Goal: Information Seeking & Learning: Learn about a topic

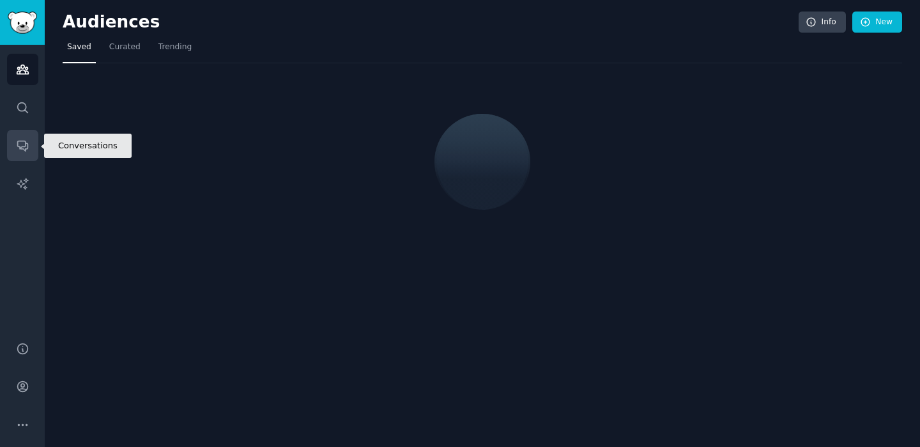
click at [25, 144] on icon "Sidebar" at bounding box center [22, 146] width 10 height 10
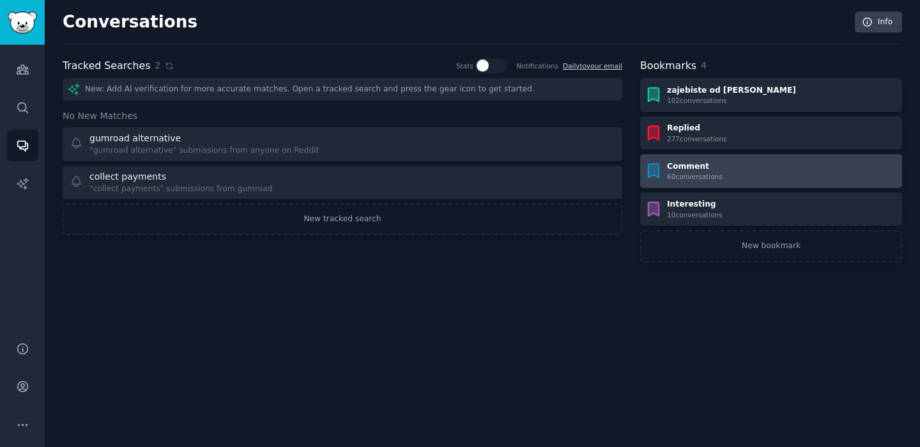
click at [659, 169] on icon at bounding box center [654, 170] width 10 height 13
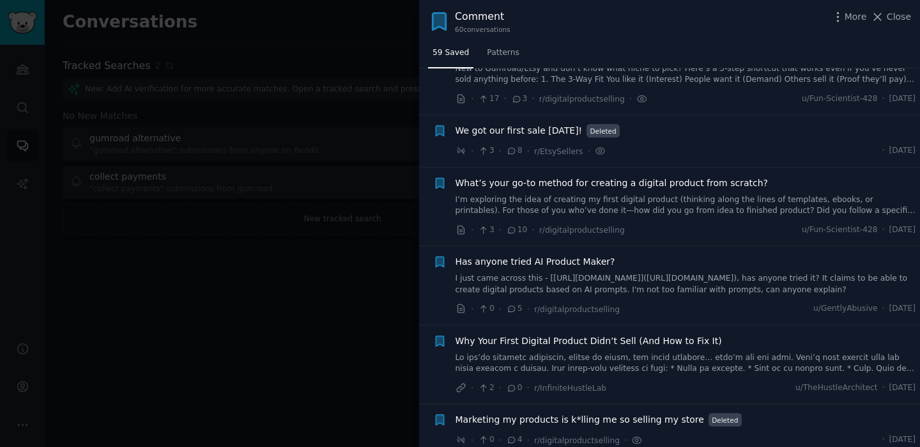
scroll to position [243, 0]
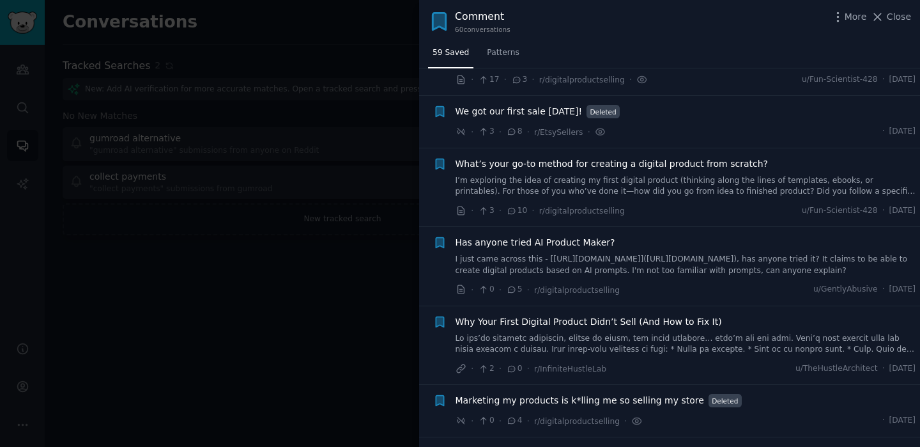
click at [518, 254] on link "I just came across this - [[URL][DOMAIN_NAME]]([URL][DOMAIN_NAME]), has anyone …" at bounding box center [686, 265] width 461 height 22
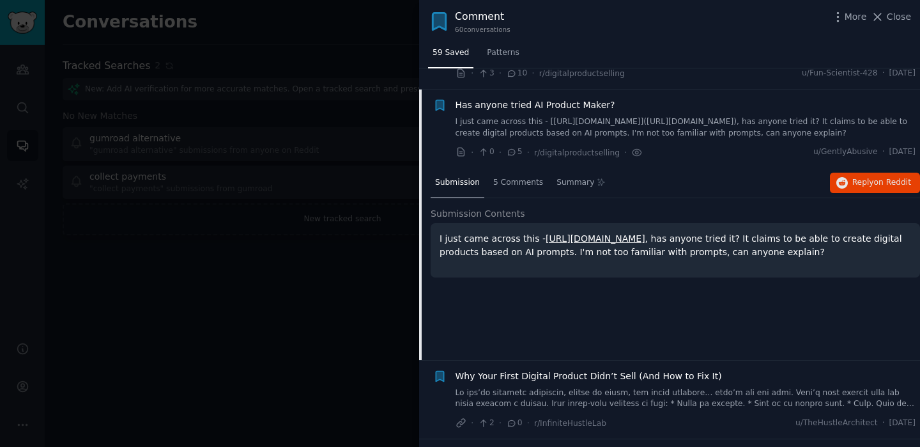
scroll to position [388, 0]
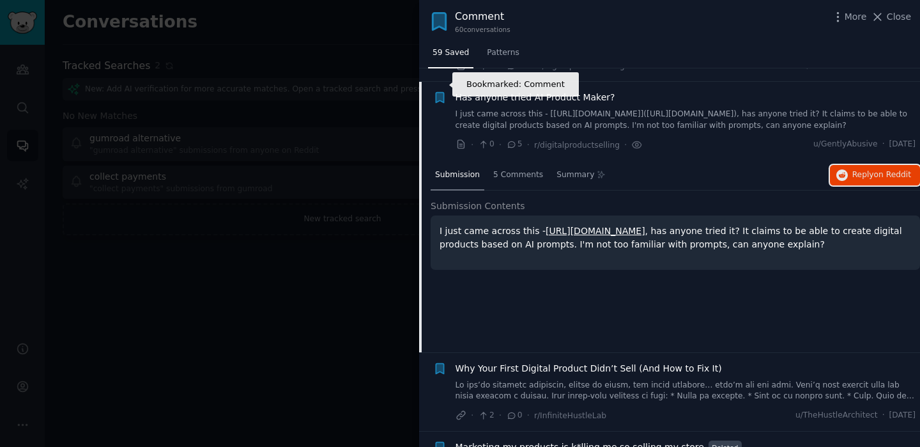
click at [442, 91] on icon "button" at bounding box center [439, 97] width 13 height 13
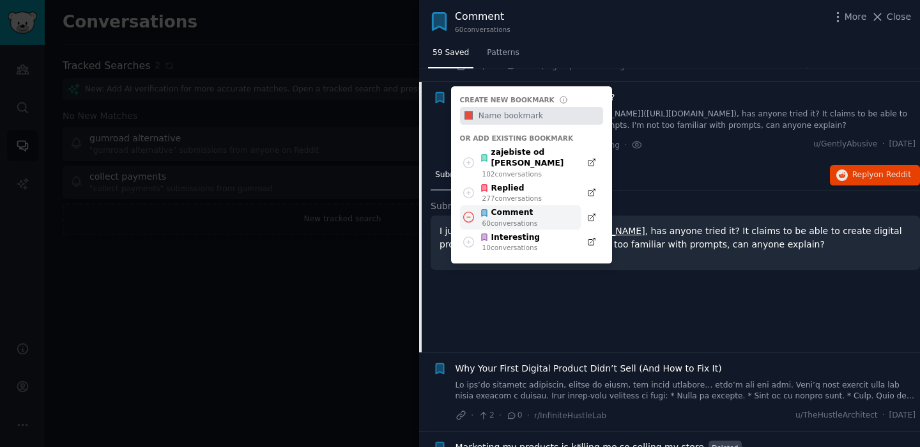
click at [469, 210] on icon at bounding box center [468, 216] width 13 height 13
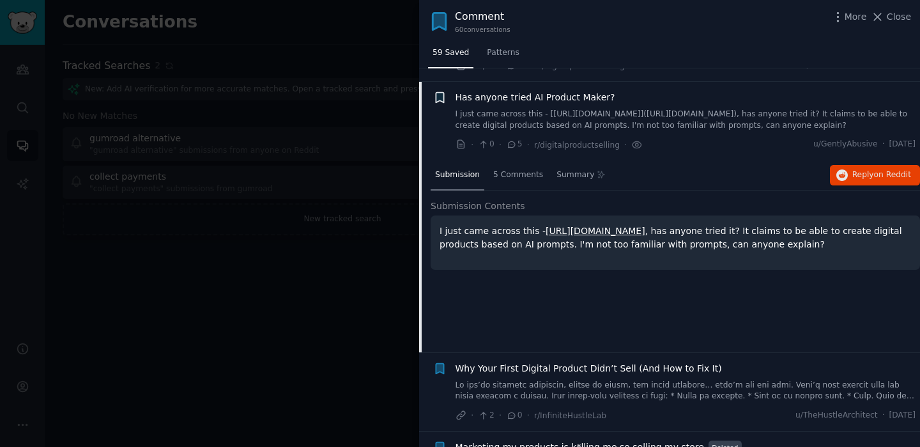
click at [435, 91] on icon "button" at bounding box center [439, 97] width 13 height 13
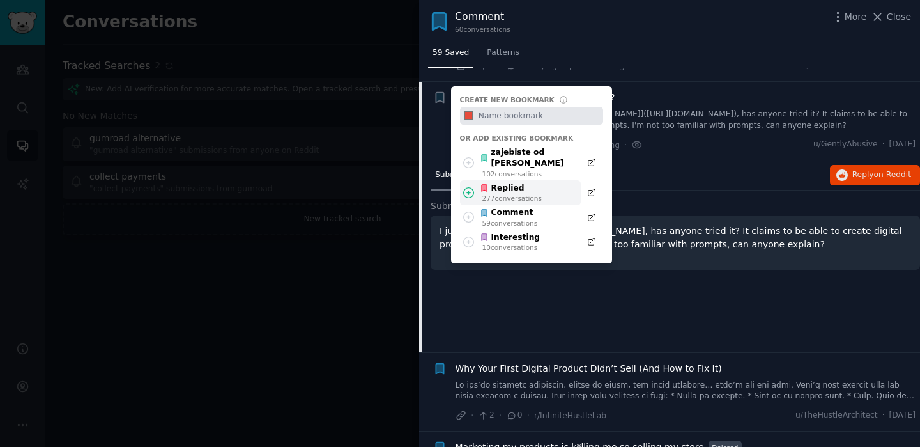
click at [471, 187] on icon at bounding box center [469, 192] width 10 height 10
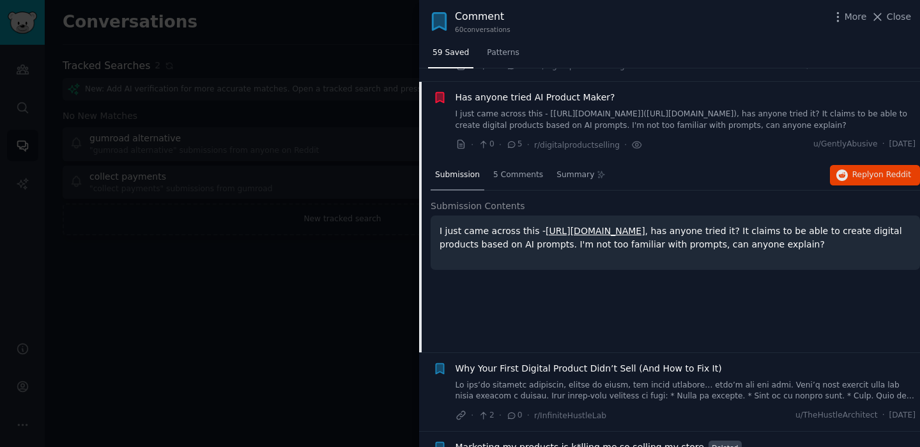
click at [637, 109] on link "I just came across this - [[URL][DOMAIN_NAME]]([URL][DOMAIN_NAME]), has anyone …" at bounding box center [686, 120] width 461 height 22
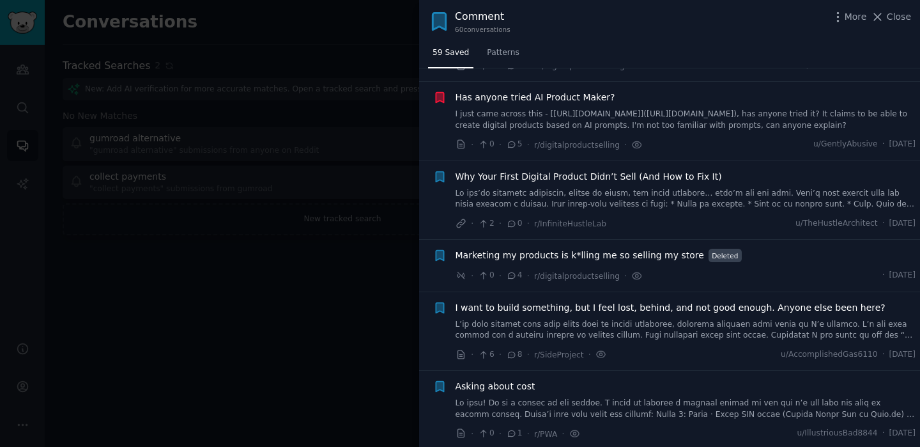
click at [603, 188] on link at bounding box center [686, 199] width 461 height 22
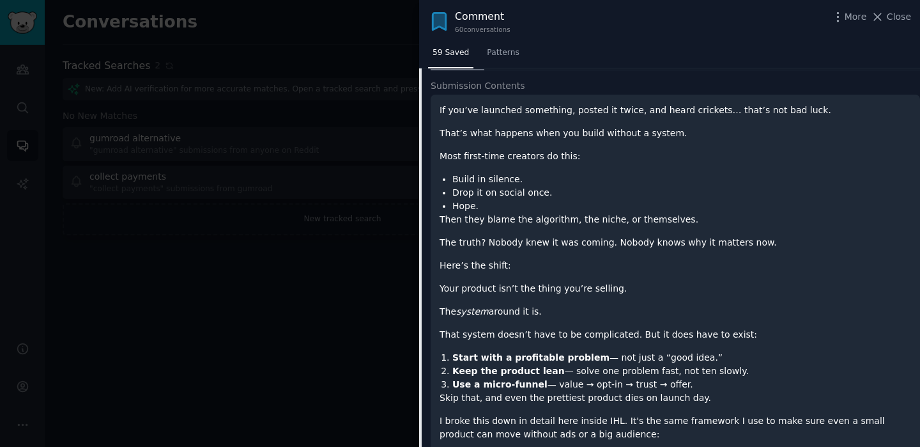
scroll to position [496, 0]
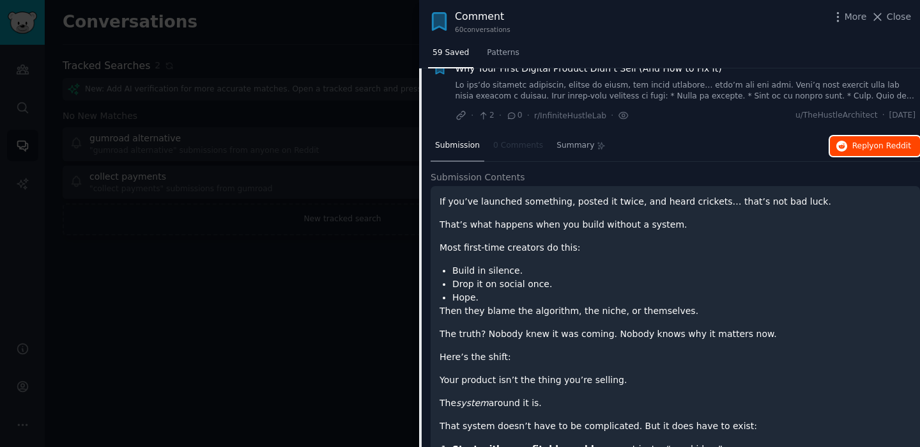
click at [860, 141] on span "Reply on Reddit" at bounding box center [882, 147] width 59 height 12
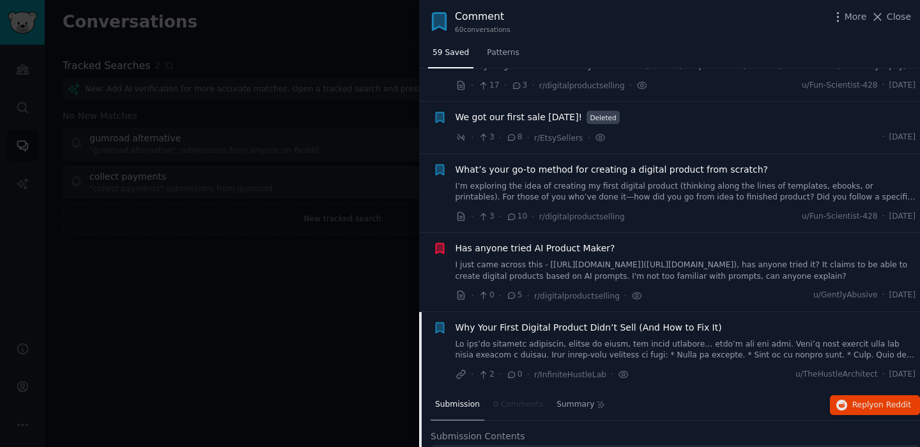
click at [529, 339] on link at bounding box center [686, 350] width 461 height 22
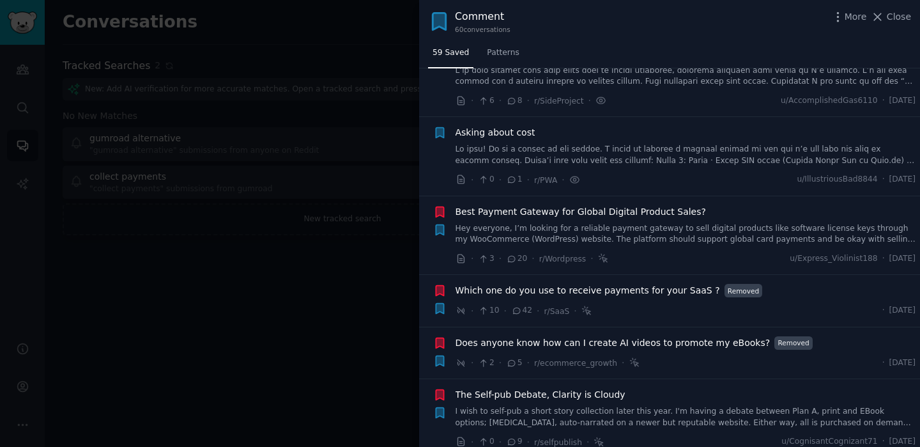
scroll to position [496, 0]
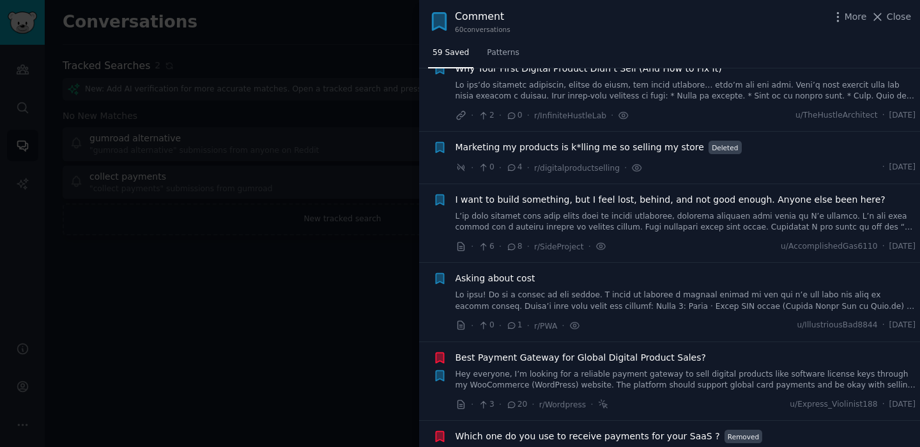
click at [543, 290] on link at bounding box center [686, 301] width 461 height 22
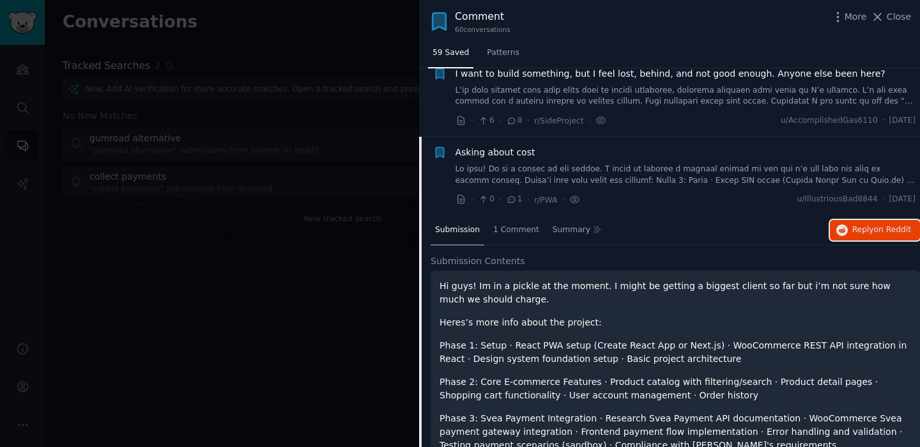
scroll to position [622, 0]
click at [440, 148] on icon "button" at bounding box center [440, 153] width 8 height 10
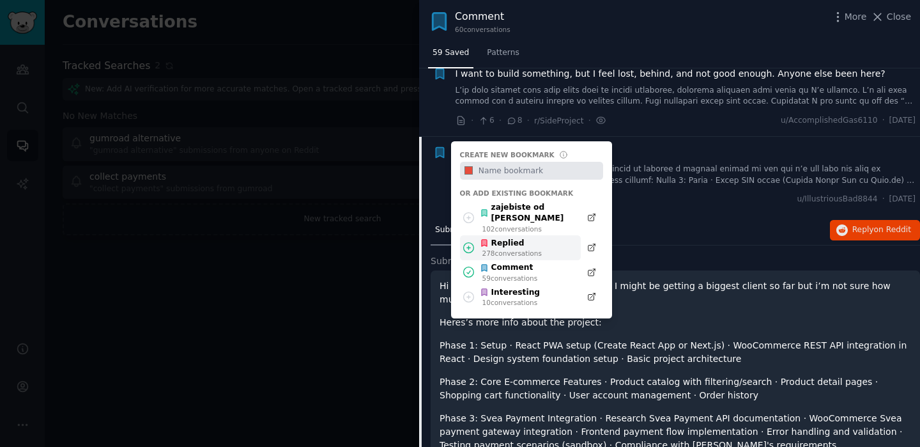
click at [467, 242] on icon at bounding box center [469, 247] width 10 height 10
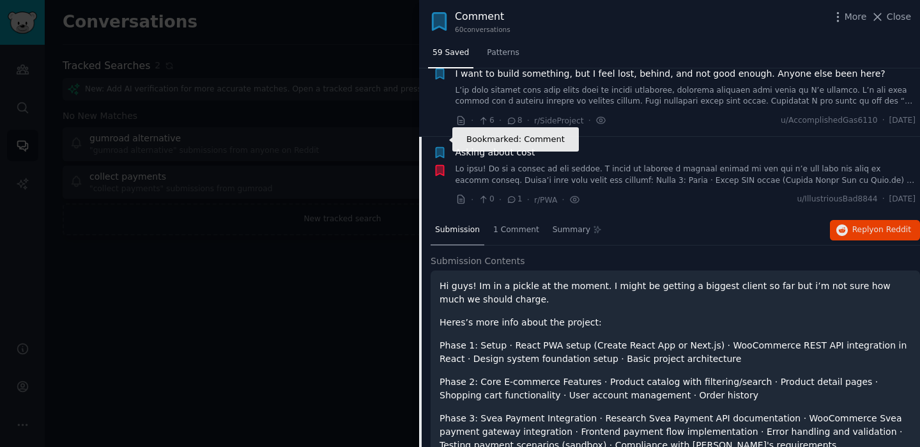
click at [441, 148] on icon "button" at bounding box center [440, 153] width 8 height 10
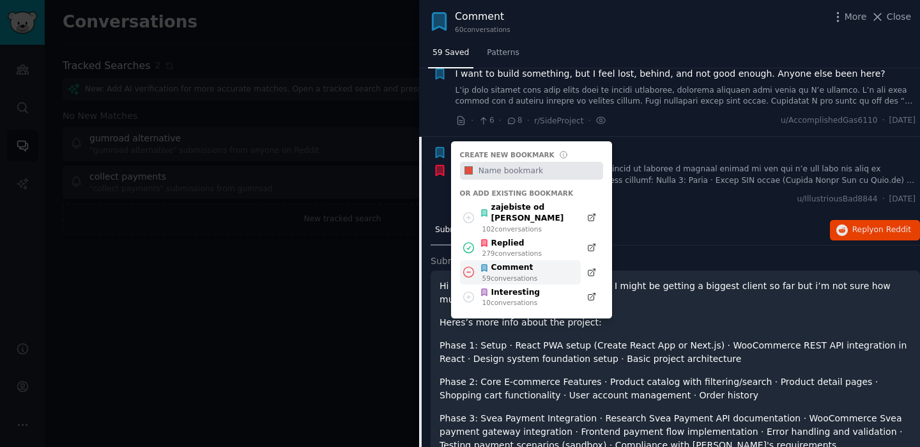
click at [470, 265] on icon at bounding box center [468, 271] width 13 height 13
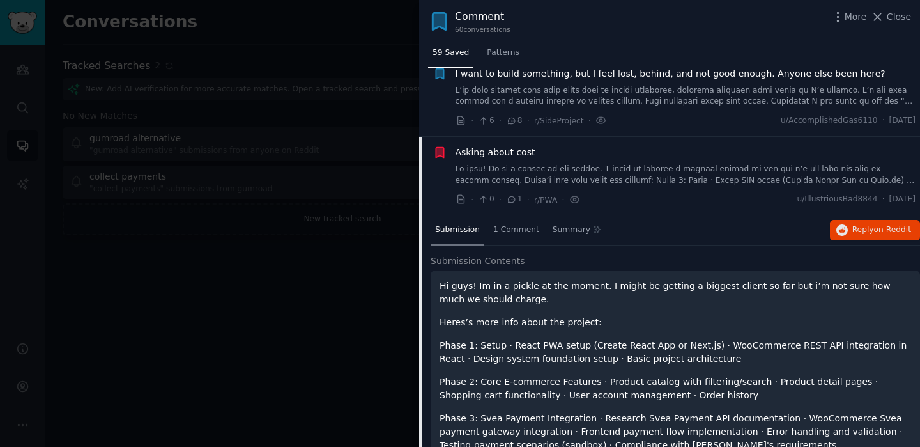
click at [572, 146] on div "Asking about cost" at bounding box center [686, 152] width 461 height 13
click at [555, 164] on link at bounding box center [686, 175] width 461 height 22
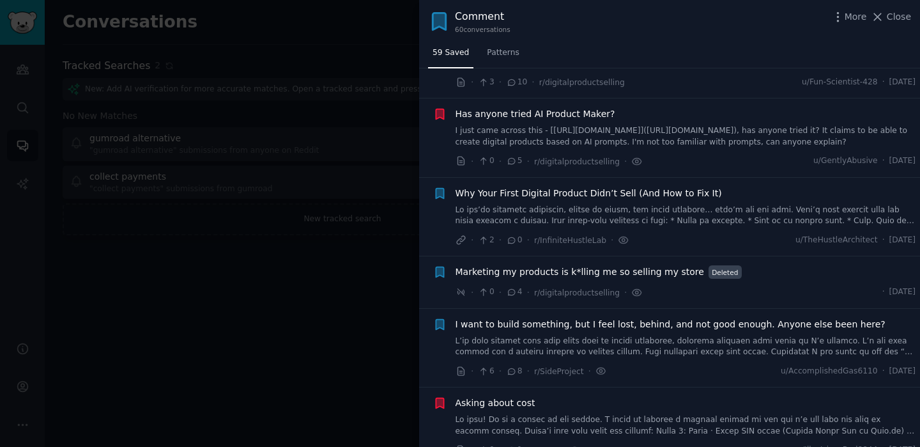
scroll to position [319, 0]
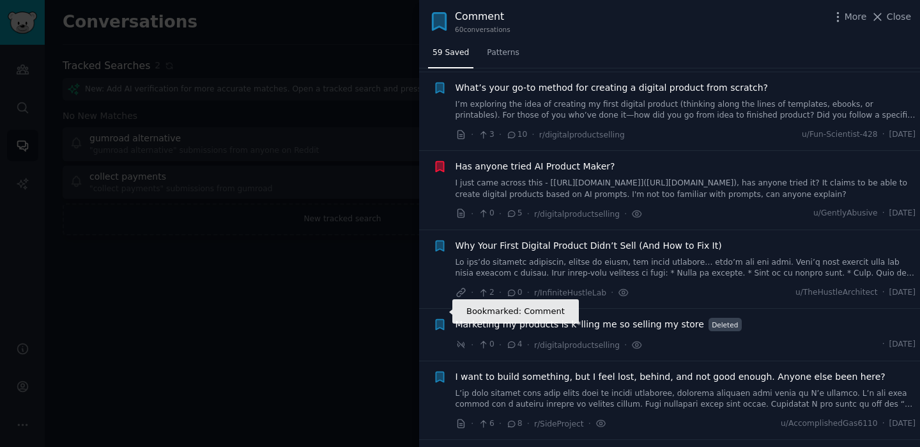
click at [440, 320] on icon "button" at bounding box center [440, 325] width 8 height 10
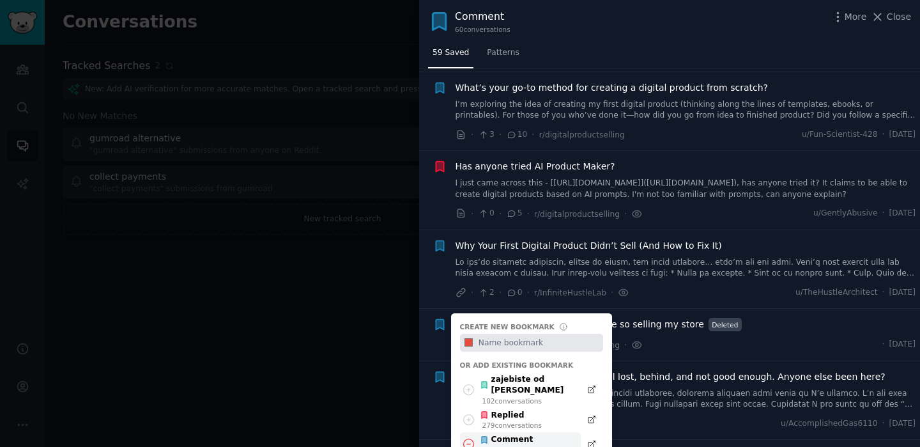
click at [472, 437] on icon at bounding box center [468, 443] width 13 height 13
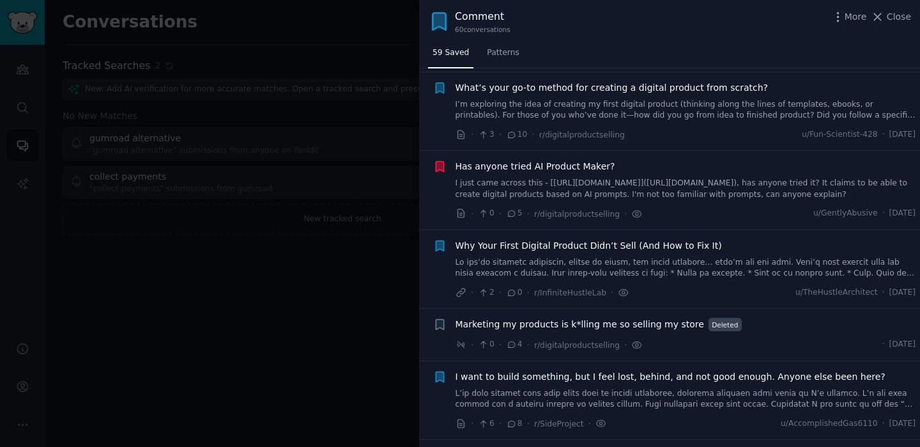
click at [561, 257] on link at bounding box center [686, 268] width 461 height 22
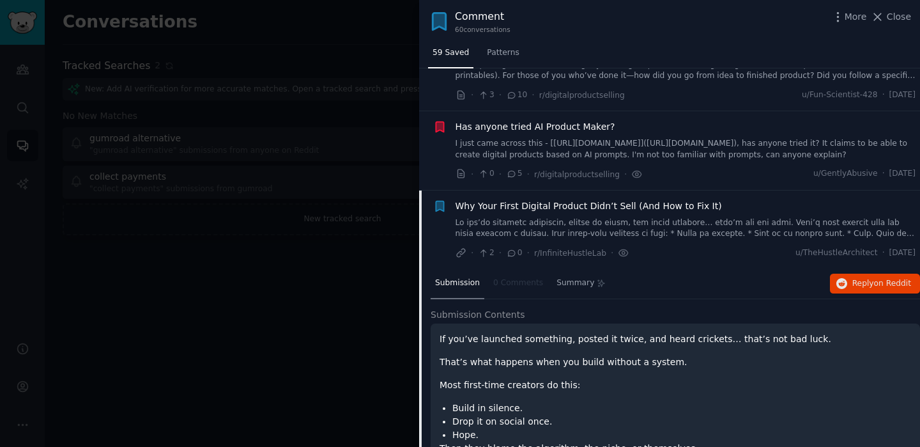
scroll to position [345, 0]
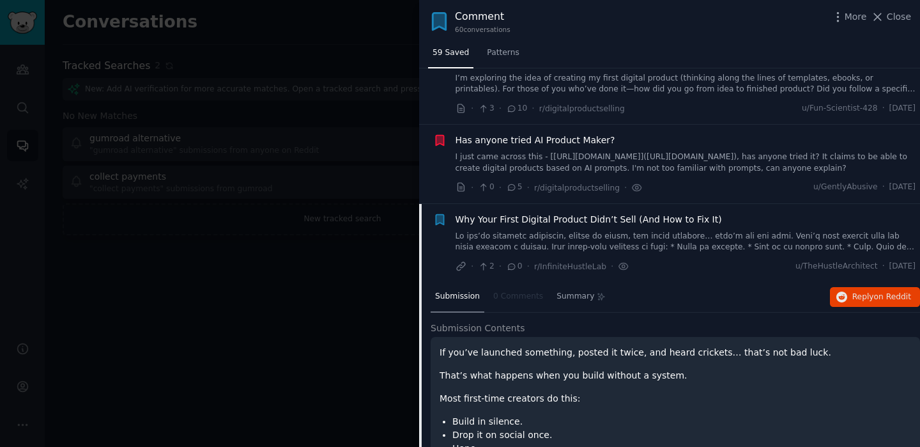
click at [516, 231] on link at bounding box center [686, 242] width 461 height 22
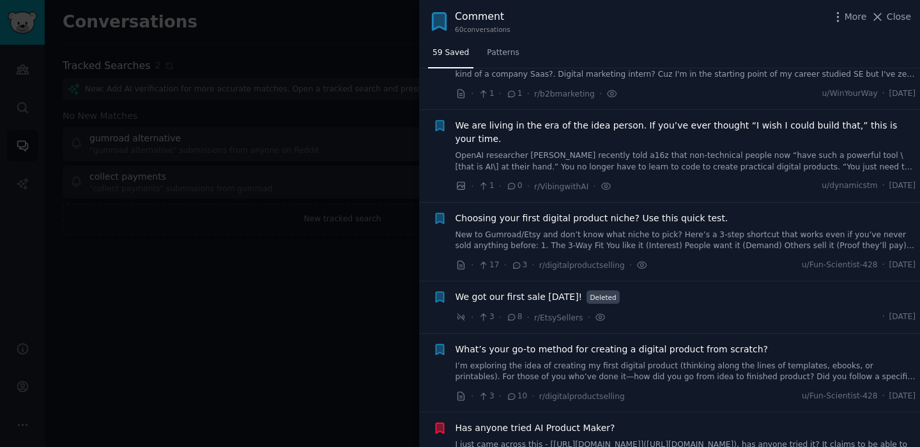
scroll to position [63, 0]
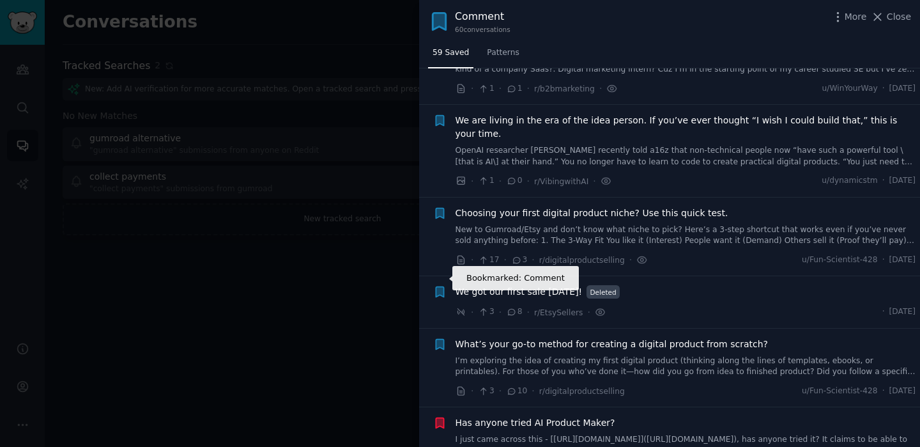
click at [441, 287] on icon "button" at bounding box center [440, 292] width 8 height 10
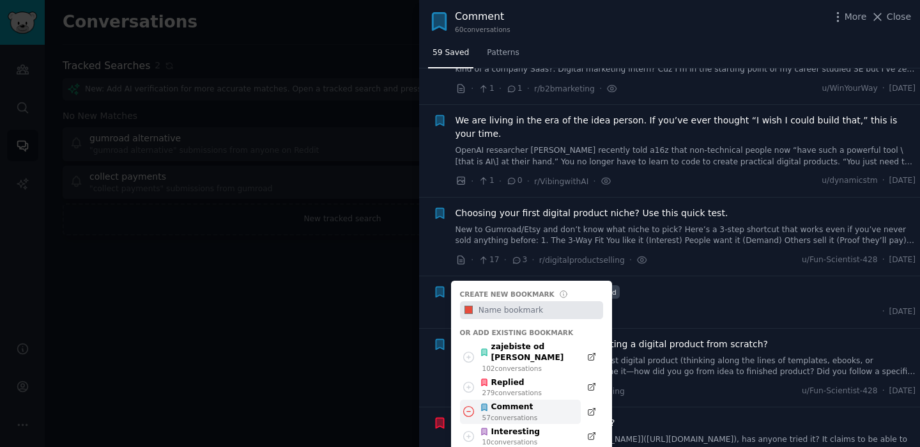
click at [466, 405] on icon at bounding box center [468, 411] width 13 height 13
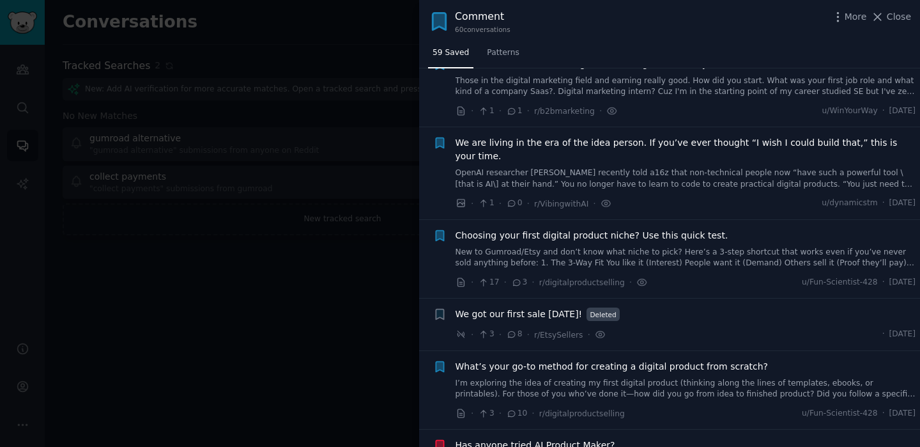
scroll to position [38, 0]
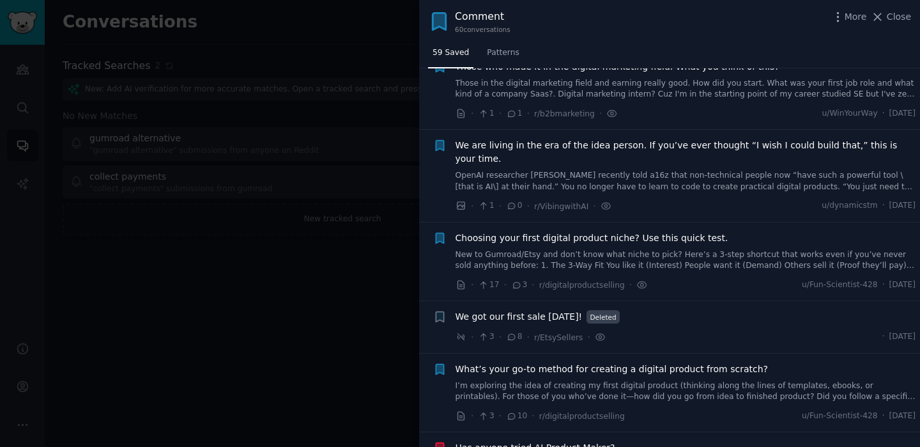
click at [518, 155] on div "We are living in the era of the idea person. If you’ve ever thought “I wish I c…" at bounding box center [686, 166] width 461 height 54
click at [524, 170] on link "OpenAI researcher [PERSON_NAME] recently told a16z that non-technical people no…" at bounding box center [686, 181] width 461 height 22
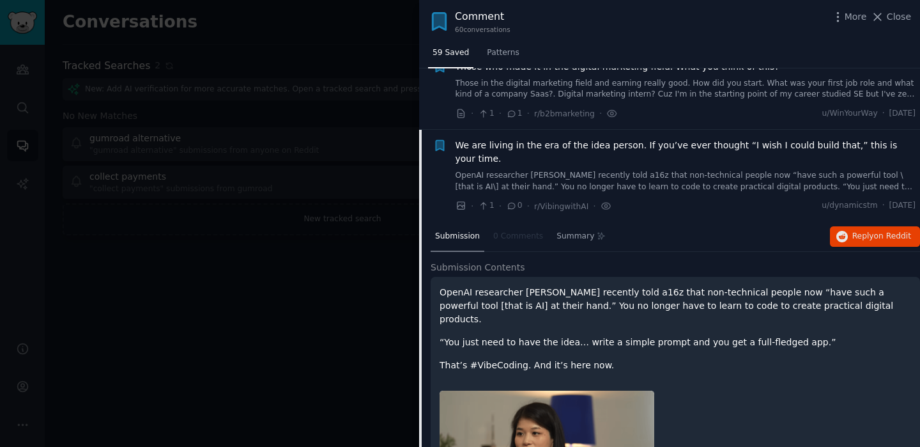
scroll to position [99, 0]
